Goal: Register for event/course

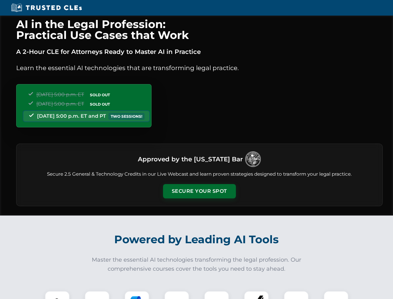
click at [199, 191] on button "Secure Your Spot" at bounding box center [199, 191] width 73 height 14
click at [57, 295] on img at bounding box center [57, 303] width 18 height 18
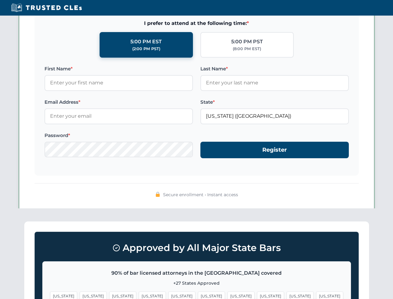
click at [228, 295] on span "[US_STATE]" at bounding box center [241, 295] width 27 height 9
click at [287, 295] on span "[US_STATE]" at bounding box center [300, 295] width 27 height 9
